Goal: Task Accomplishment & Management: Manage account settings

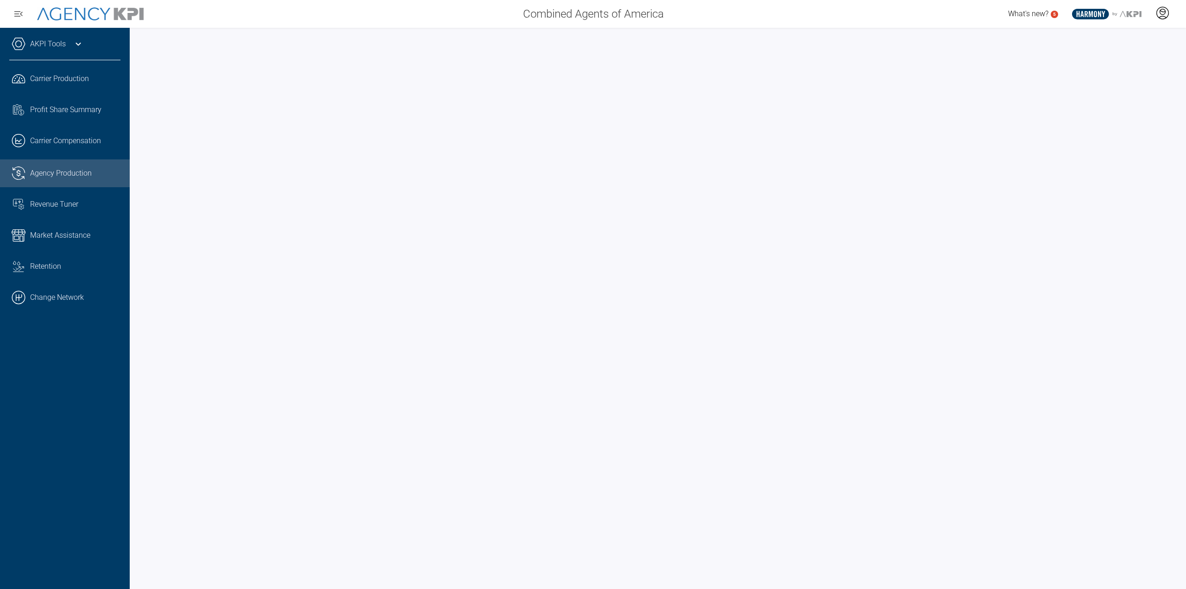
click at [1161, 13] on icon at bounding box center [1162, 13] width 14 height 14
click at [1115, 63] on li "Log Out" at bounding box center [1126, 64] width 100 height 19
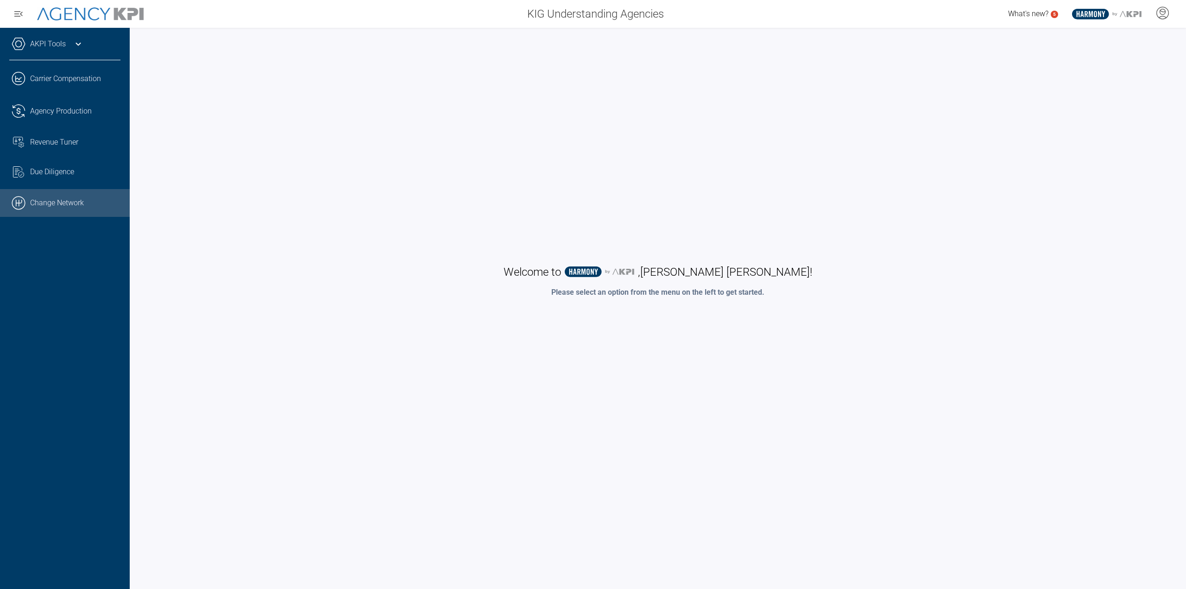
click at [44, 215] on link ".cls-1{fill:none;stroke:#000;stroke-linecap:round;stroke-linejoin:round;stroke-…" at bounding box center [65, 203] width 130 height 28
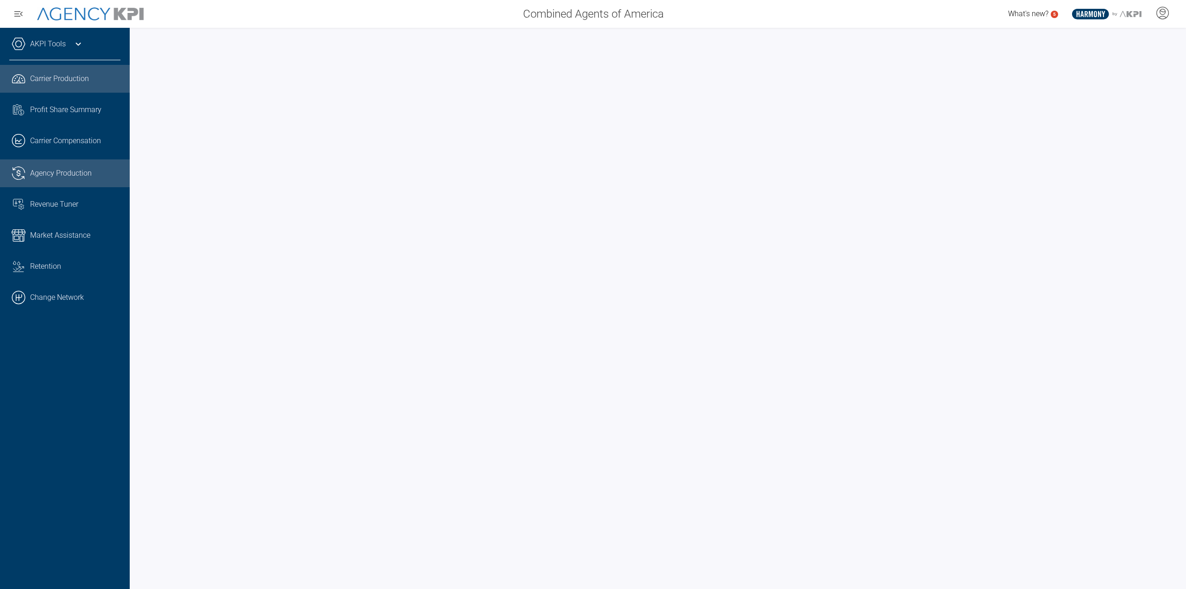
click at [13, 170] on icon ".cls-1{fill:none;stroke:#221f20;stroke-linecap:round;stroke-linejoin:round;stro…" at bounding box center [19, 173] width 14 height 14
